Goal: Register for event/course

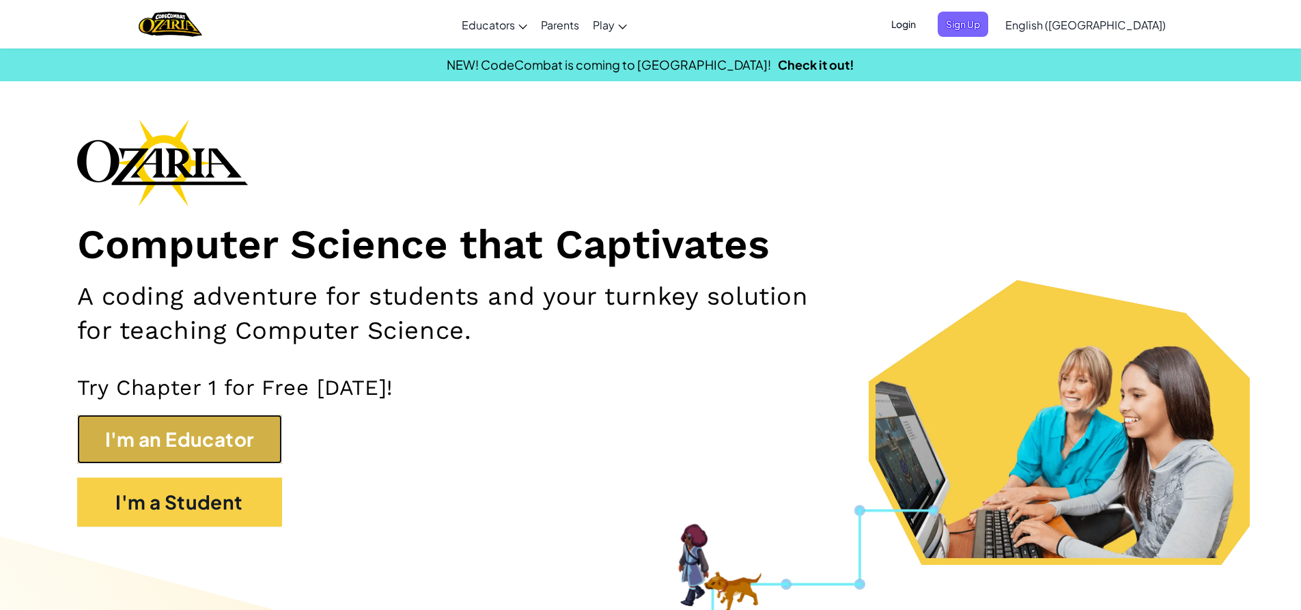
click at [239, 441] on button "I'm an Educator" at bounding box center [179, 439] width 205 height 49
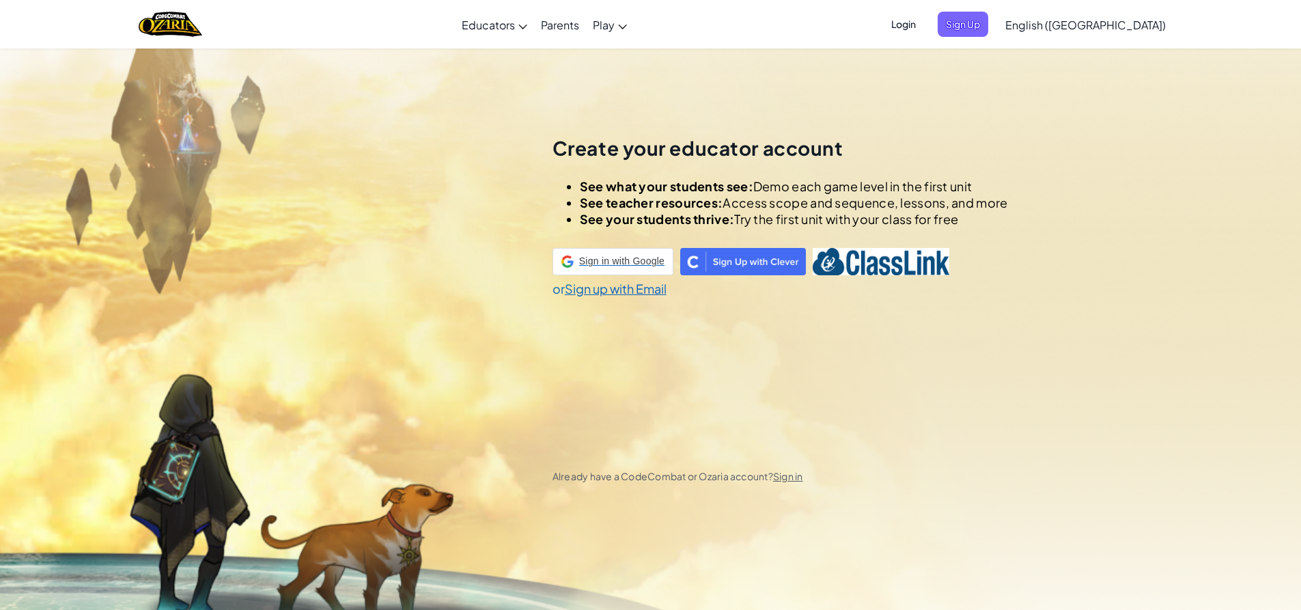
scroll to position [48, 0]
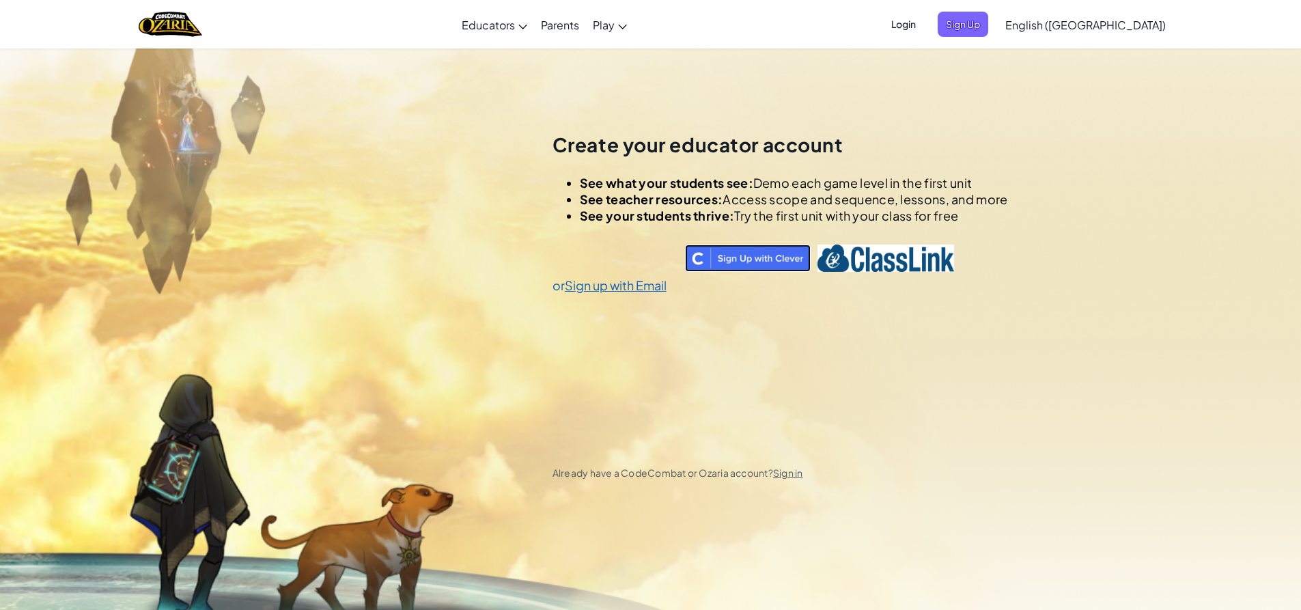
click at [772, 255] on img at bounding box center [748, 257] width 126 height 27
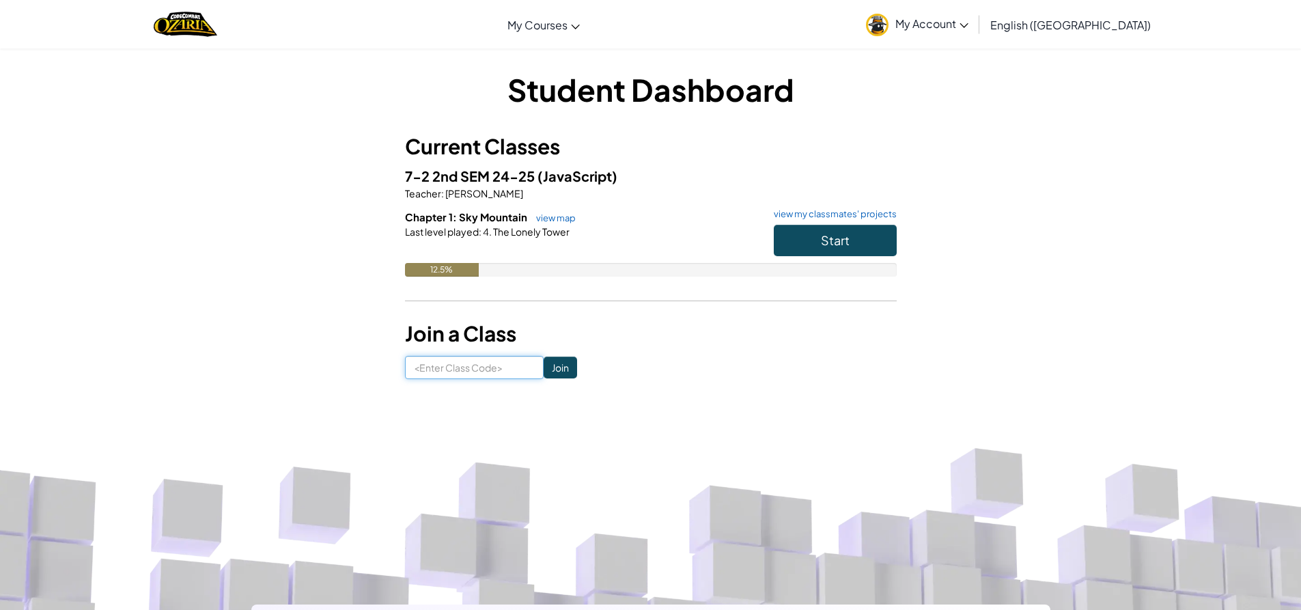
click at [463, 369] on input at bounding box center [474, 367] width 139 height 23
type input "Sharpcarspell"
click input "Join" at bounding box center [560, 367] width 33 height 22
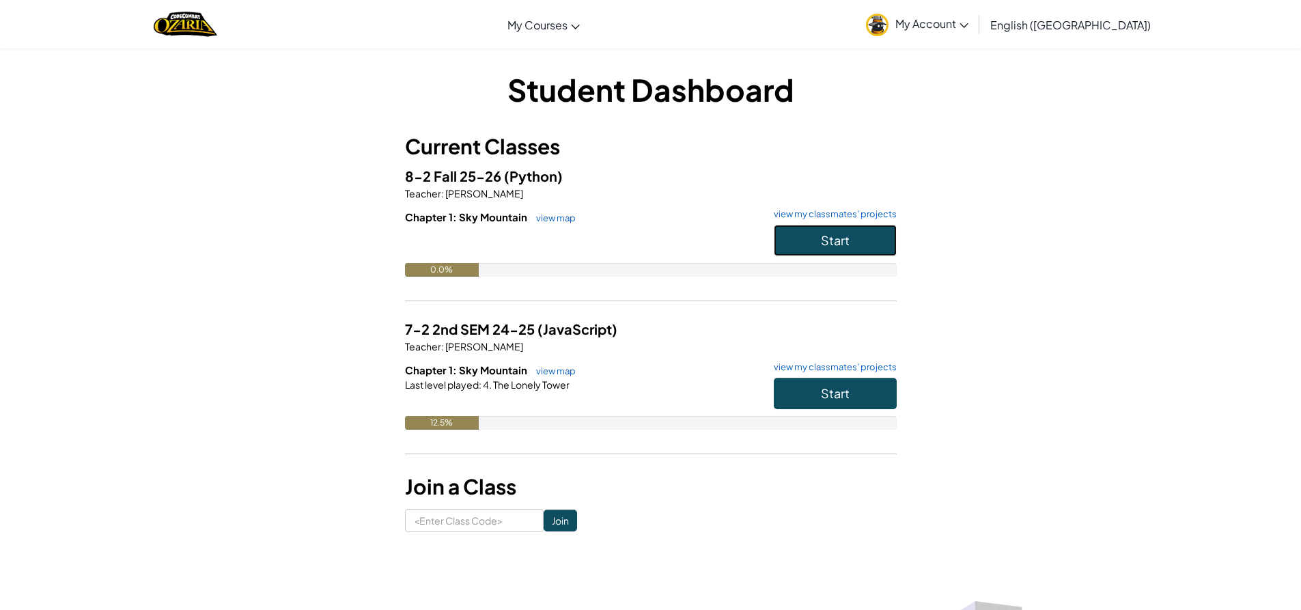
click at [866, 242] on button "Start" at bounding box center [835, 240] width 123 height 31
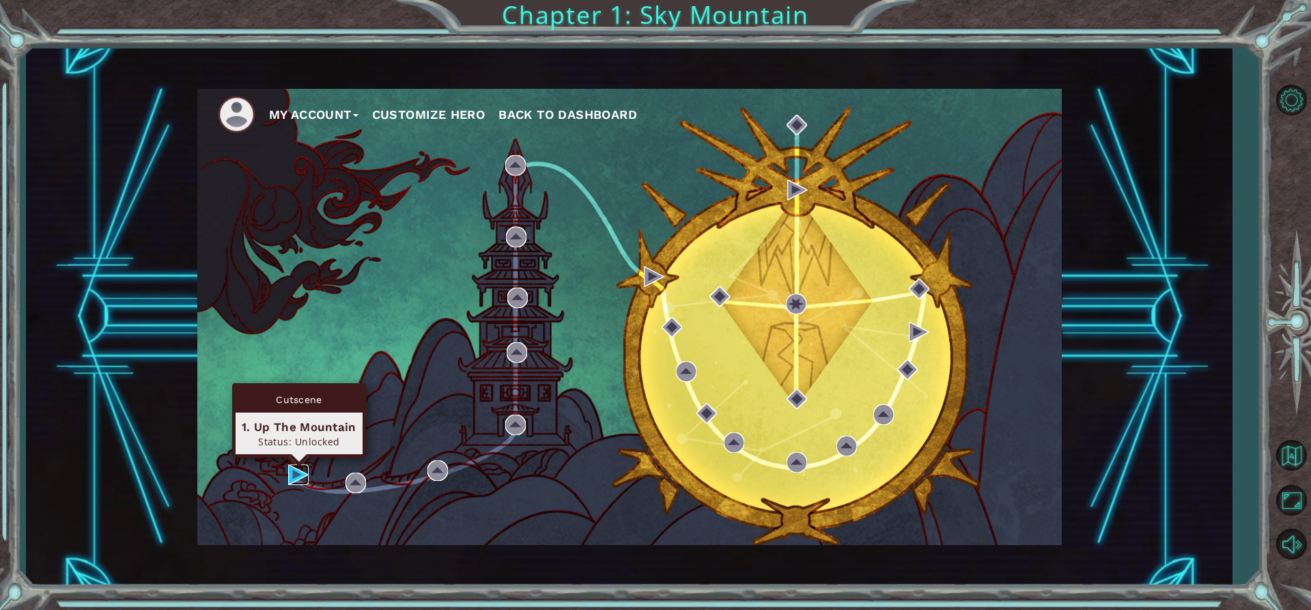
click at [300, 479] on img at bounding box center [298, 474] width 20 height 20
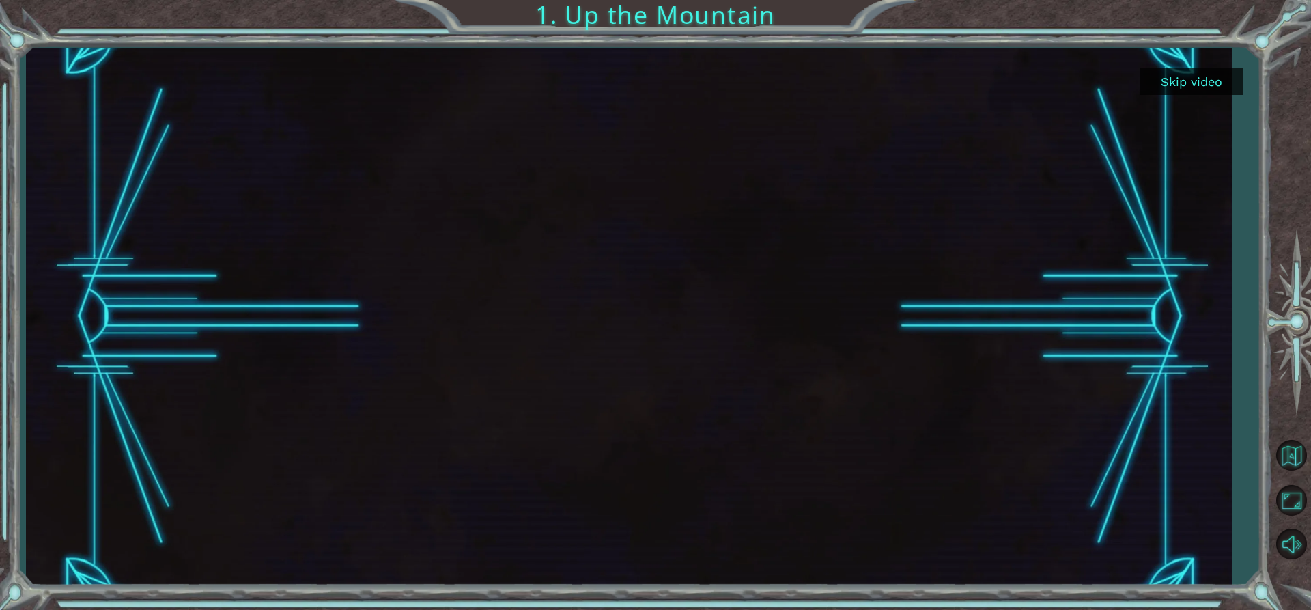
click at [1192, 60] on div at bounding box center [629, 316] width 1206 height 537
click at [1194, 84] on button "Skip video" at bounding box center [1192, 81] width 102 height 27
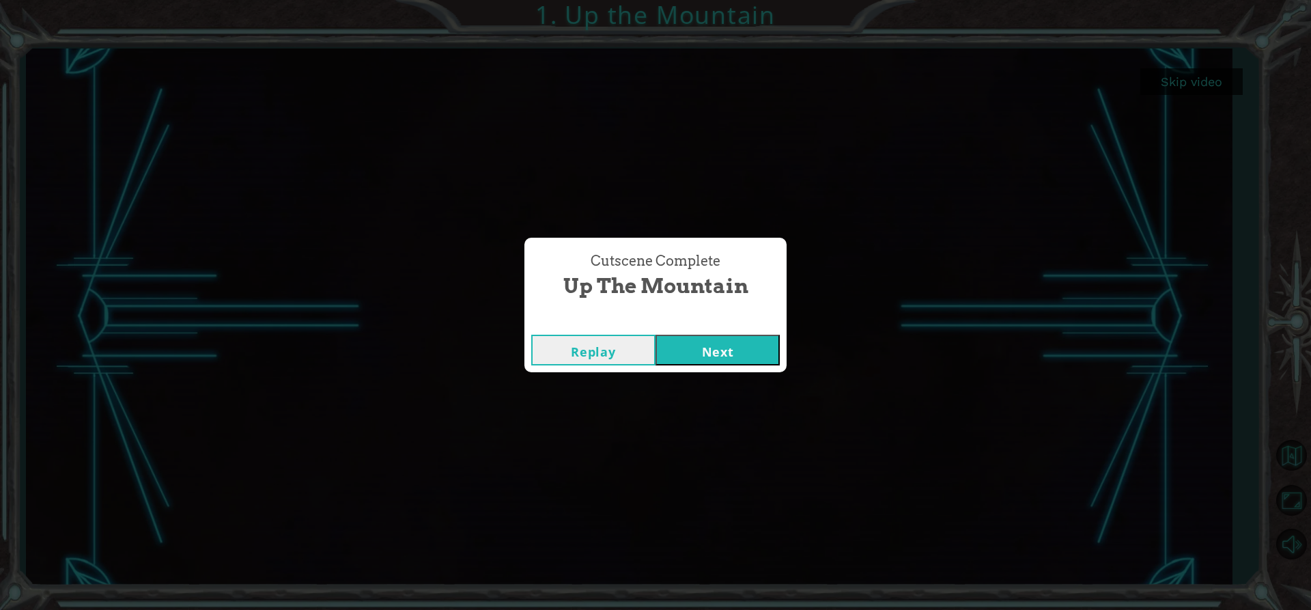
click at [706, 348] on button "Next" at bounding box center [718, 350] width 124 height 31
